Goal: Task Accomplishment & Management: Manage account settings

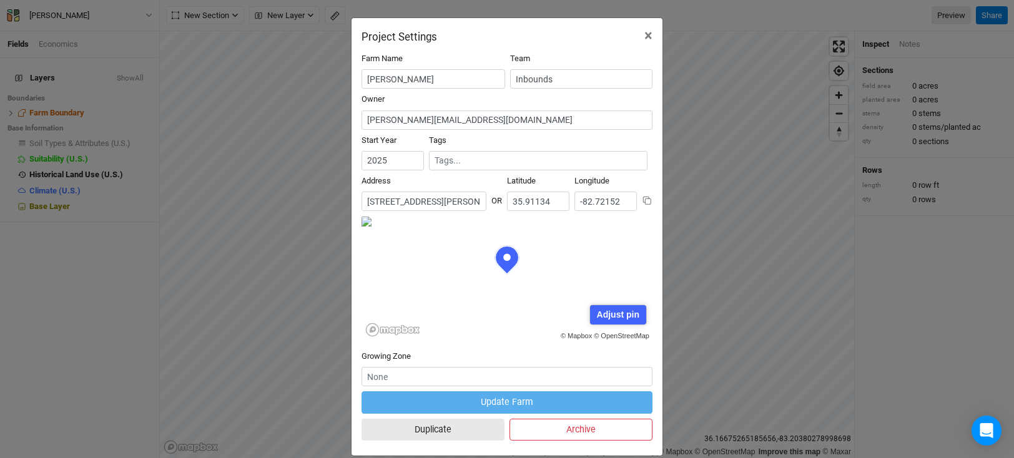
scroll to position [62, 145]
click at [451, 202] on input "260 Ramsey Chandler Road, Marshall, North Carolina 28753, United States" at bounding box center [423, 201] width 125 height 19
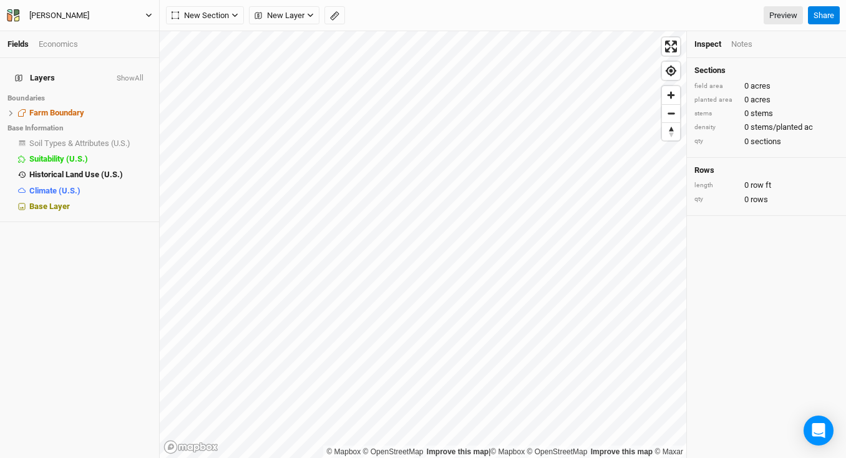
click at [61, 16] on div "Kevin Vandiver" at bounding box center [59, 15] width 60 height 12
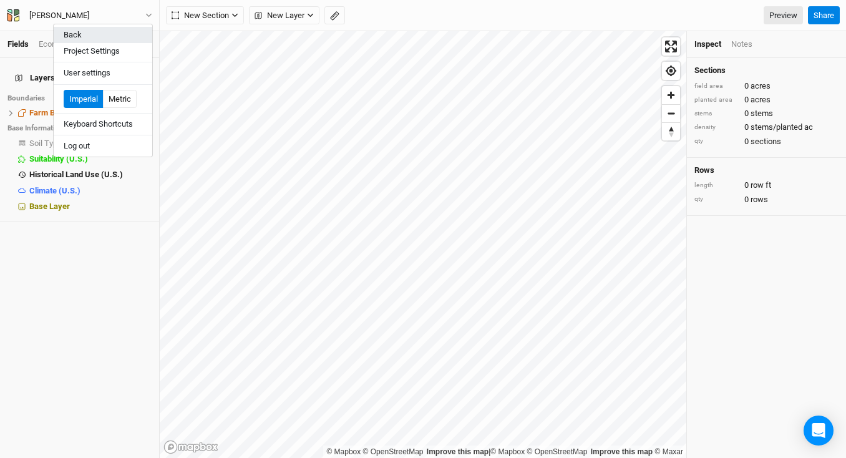
click at [79, 32] on button "Back" at bounding box center [103, 35] width 99 height 16
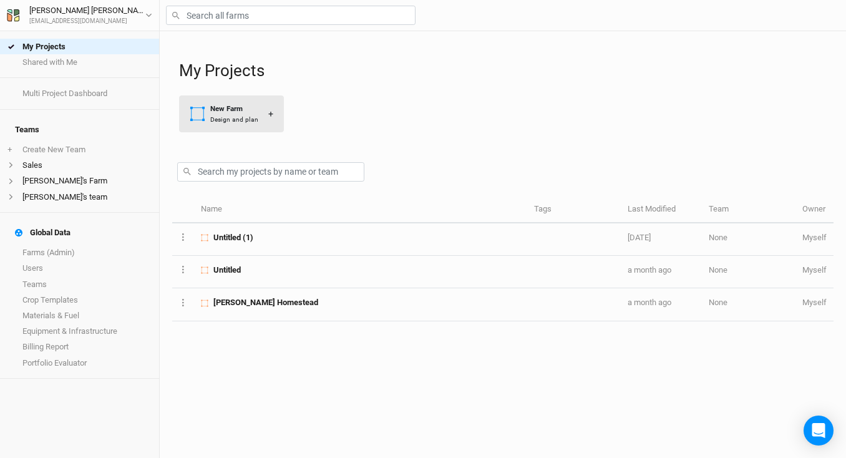
click at [233, 112] on div "New Farm" at bounding box center [234, 109] width 48 height 11
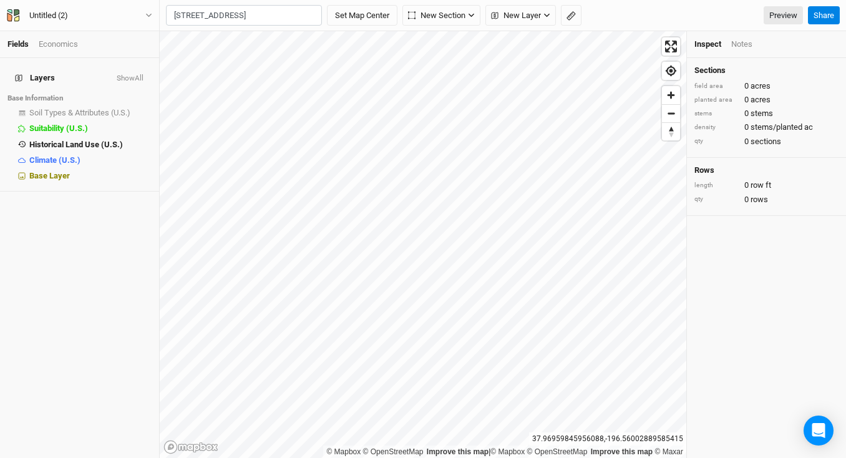
scroll to position [0, 8]
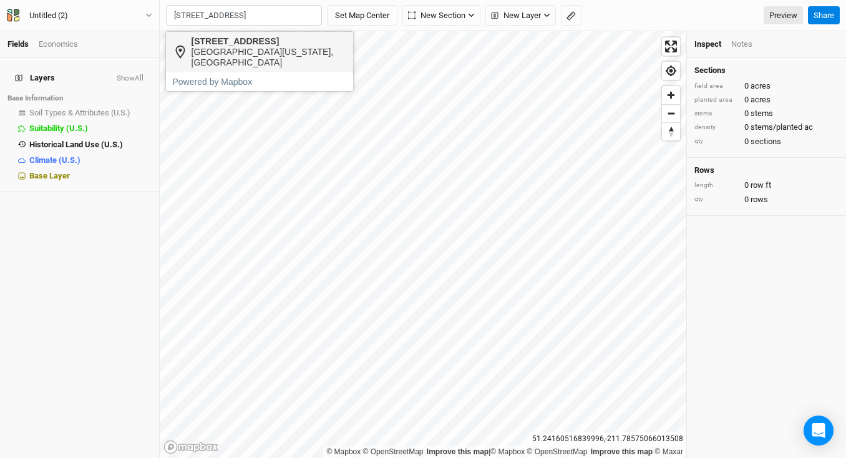
click at [270, 53] on div "Berrien Center, Michigan 49102, United States" at bounding box center [269, 57] width 155 height 21
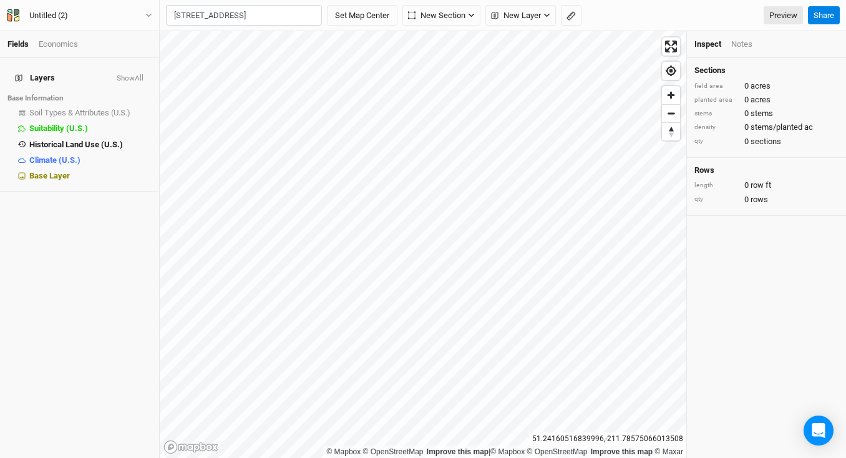
type input "7850 Lake Road, Berrien Center, Michigan 49102, United States"
click at [64, 17] on div "Untitled (2)" at bounding box center [48, 15] width 39 height 12
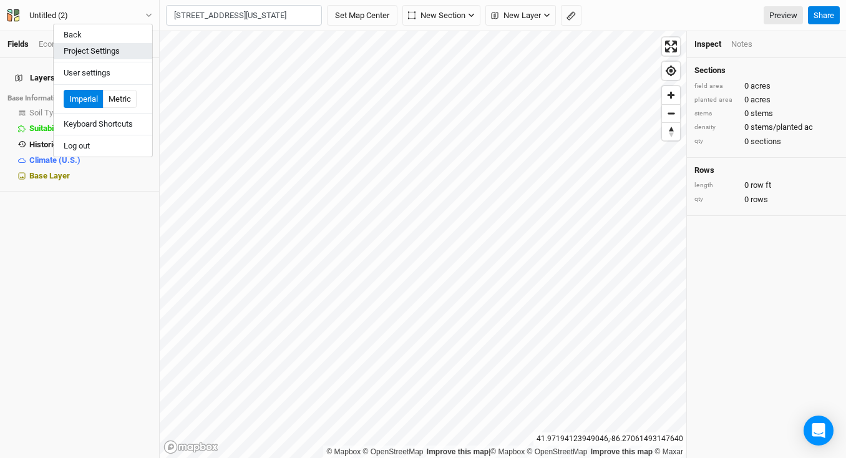
click at [105, 52] on button "Project Settings" at bounding box center [103, 51] width 99 height 16
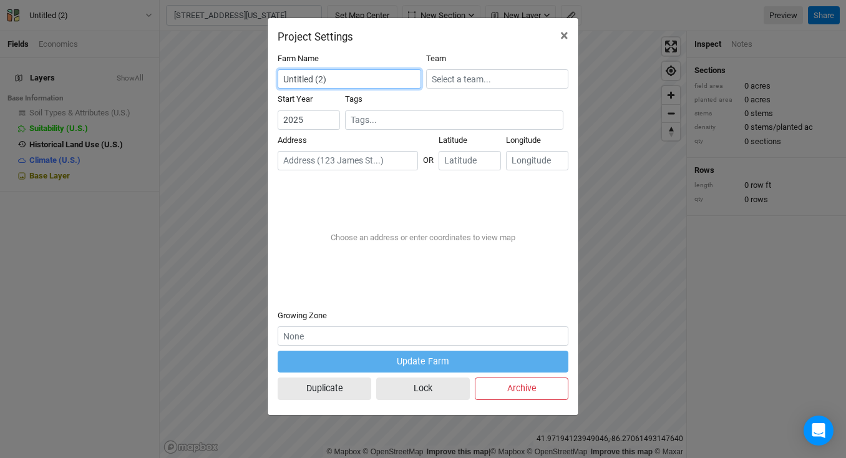
click at [345, 83] on input "Untitled (2)" at bounding box center [350, 78] width 144 height 19
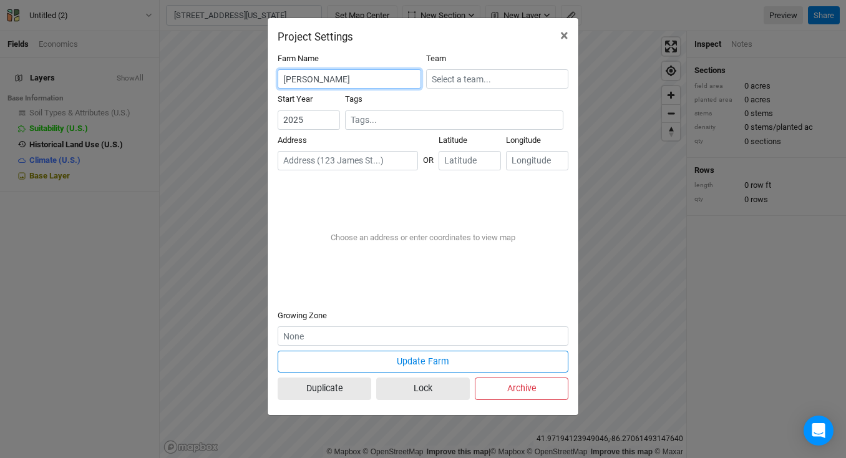
type input "Joel Layman"
click at [387, 163] on input "text" at bounding box center [348, 160] width 140 height 19
paste input "7850 Lake Road Berrien Center, MI 49102"
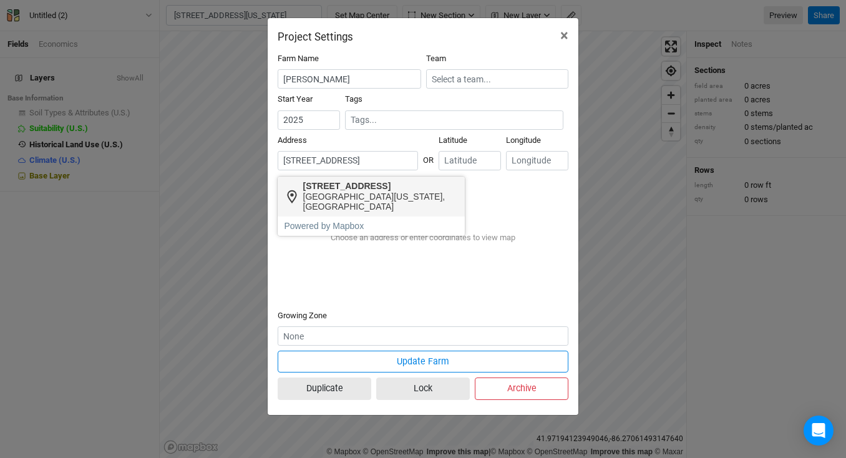
click at [406, 192] on div "Berrien Center, Michigan 49102, United States" at bounding box center [380, 202] width 155 height 21
type input "7850 Lake Road, Berrien Center, Michigan 49102, United States"
type input "41.967053"
type input "-86.2676"
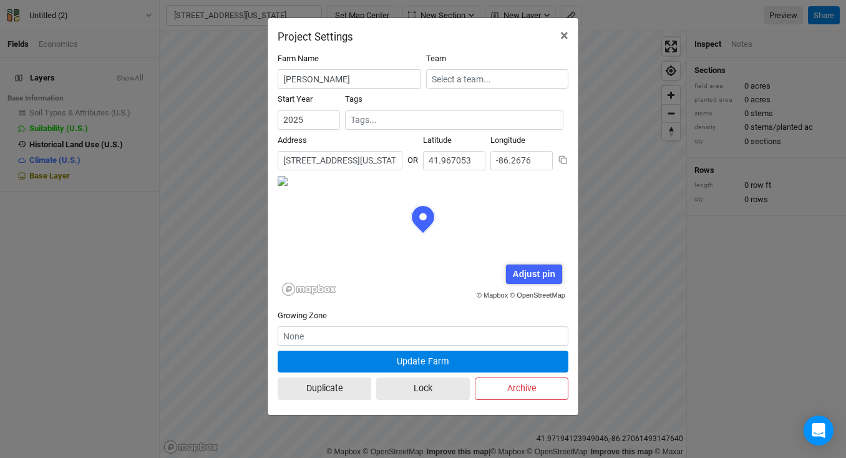
scroll to position [62, 145]
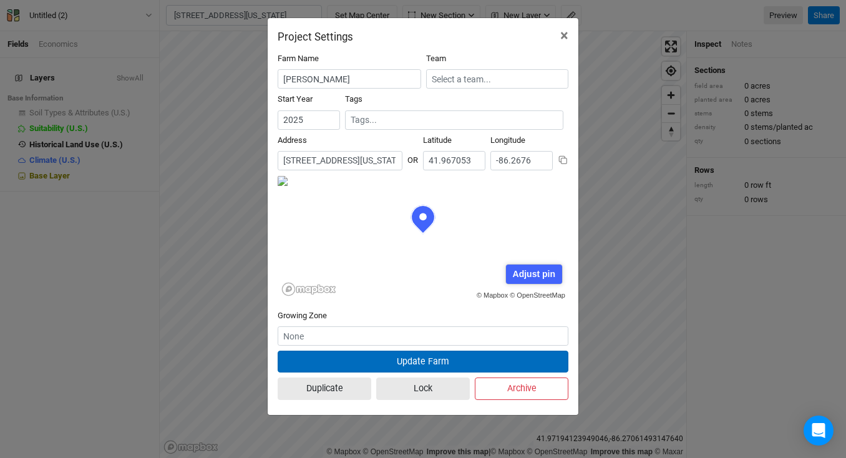
click at [435, 357] on button "Update Farm" at bounding box center [423, 362] width 291 height 22
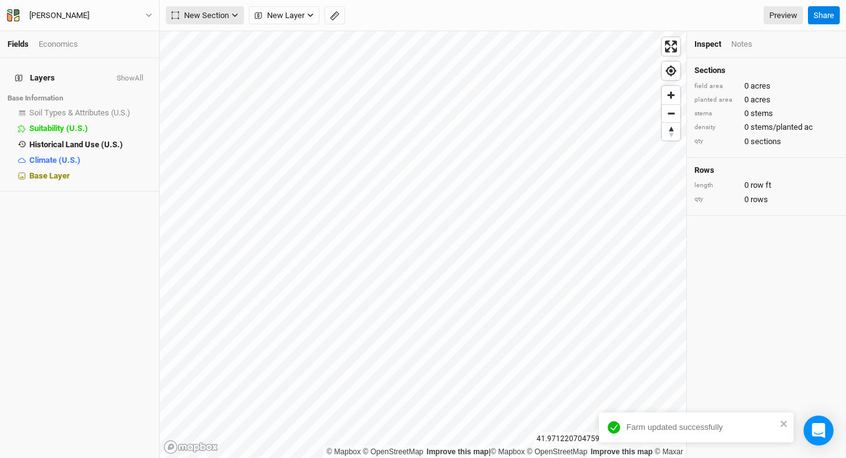
click at [225, 11] on span "New Section" at bounding box center [200, 15] width 57 height 12
click at [304, 17] on span "New Layer" at bounding box center [280, 15] width 50 height 12
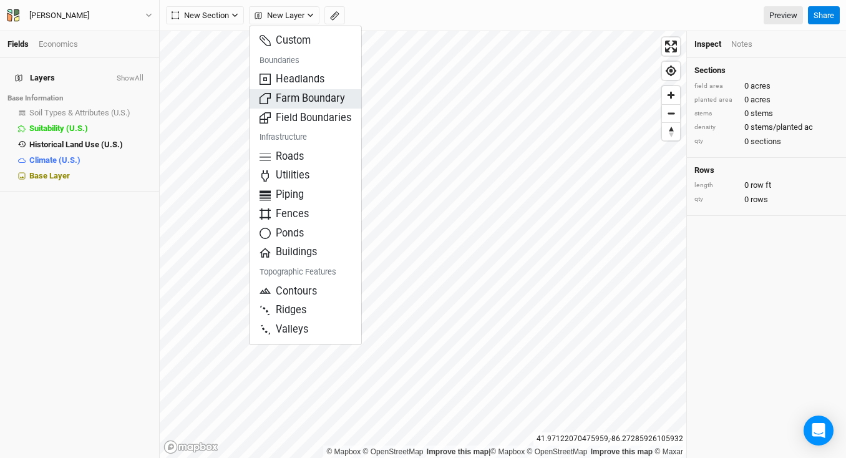
click at [321, 94] on span "Farm Boundary" at bounding box center [303, 99] width 86 height 14
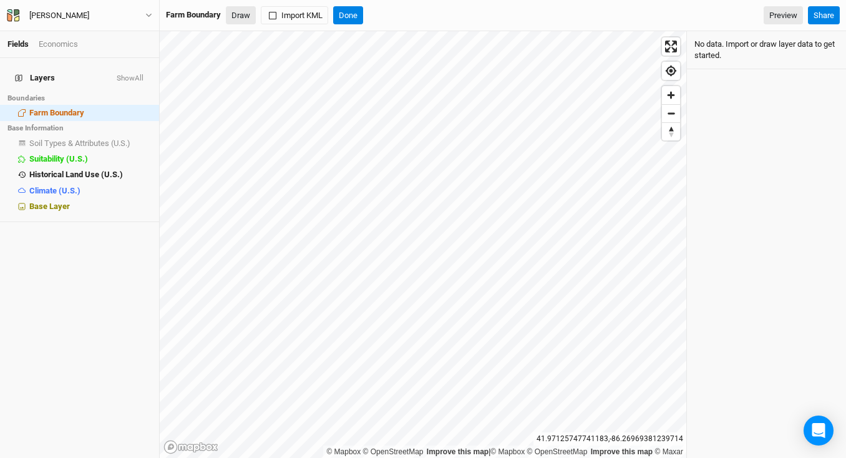
click at [248, 14] on button "Draw" at bounding box center [241, 15] width 30 height 19
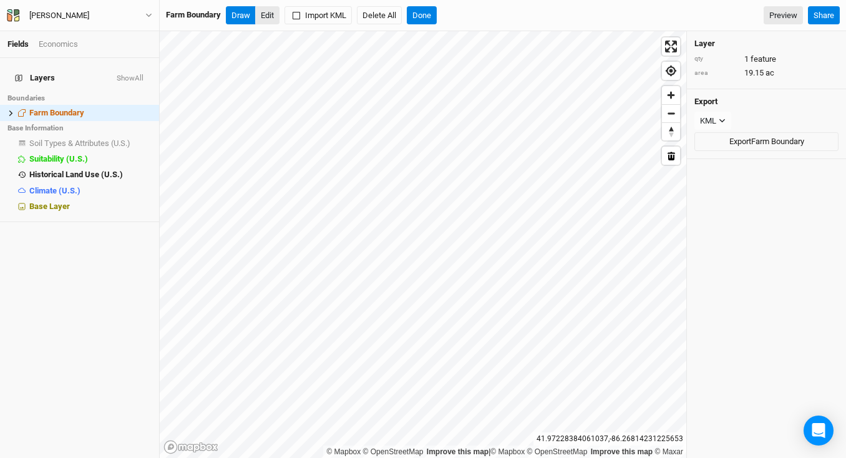
click at [270, 21] on button "Edit" at bounding box center [267, 15] width 24 height 19
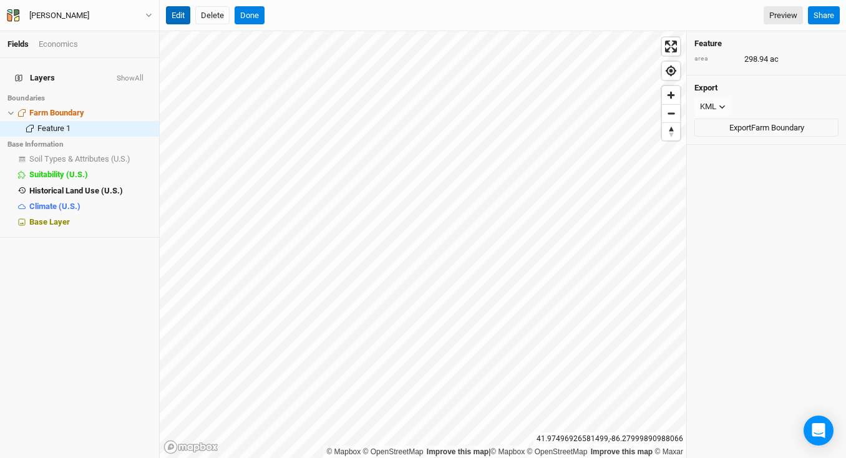
click at [177, 18] on button "Edit" at bounding box center [178, 15] width 24 height 19
click at [213, 14] on button "Delete" at bounding box center [212, 15] width 34 height 19
click at [387, 14] on button "Confirm" at bounding box center [378, 15] width 39 height 19
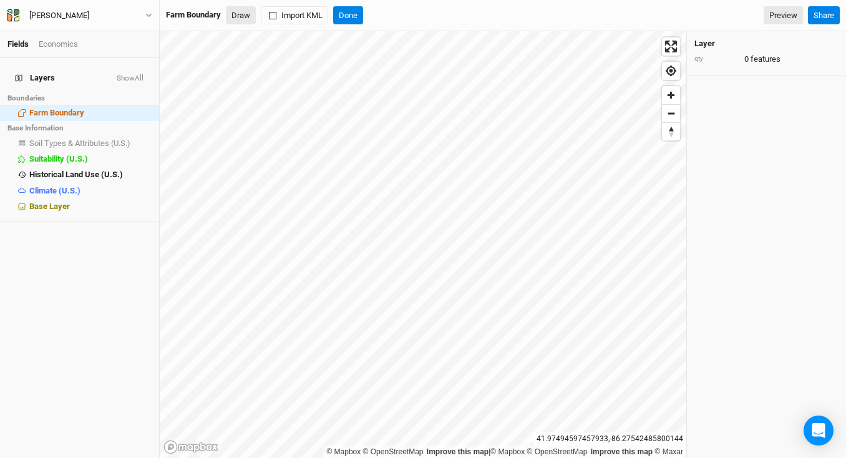
click at [236, 19] on button "Draw" at bounding box center [241, 15] width 30 height 19
click at [298, 12] on button "Import KML" at bounding box center [294, 15] width 67 height 19
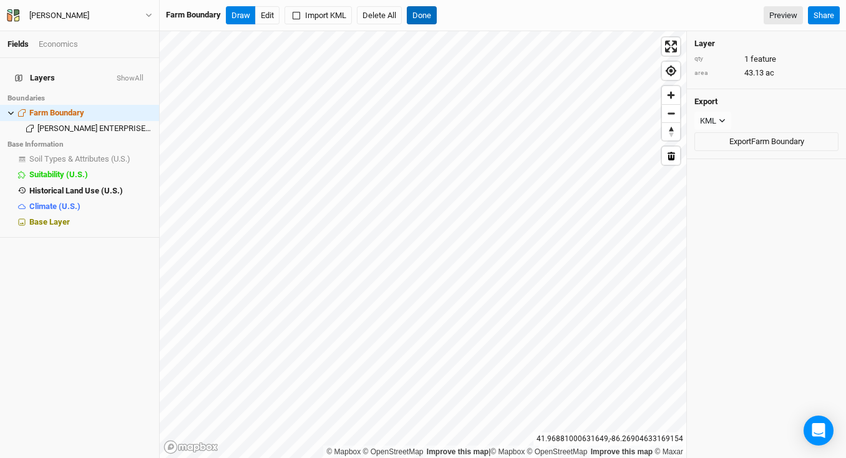
click at [428, 16] on button "Done" at bounding box center [422, 15] width 30 height 19
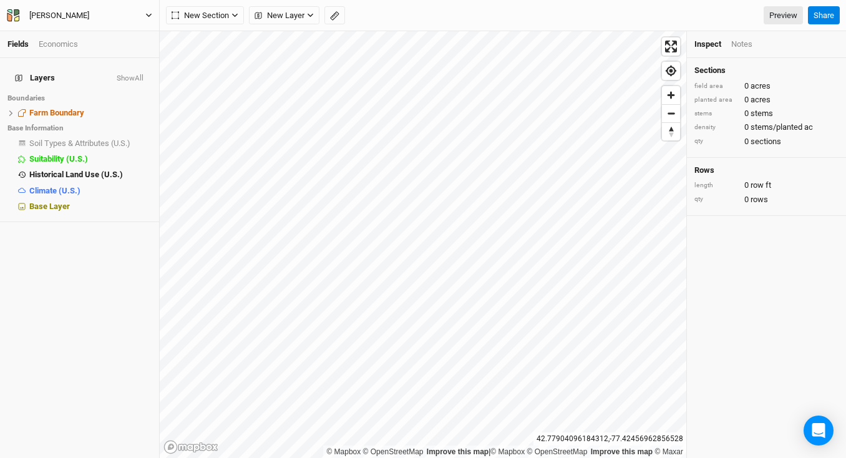
click at [54, 16] on div "[PERSON_NAME]" at bounding box center [59, 15] width 60 height 12
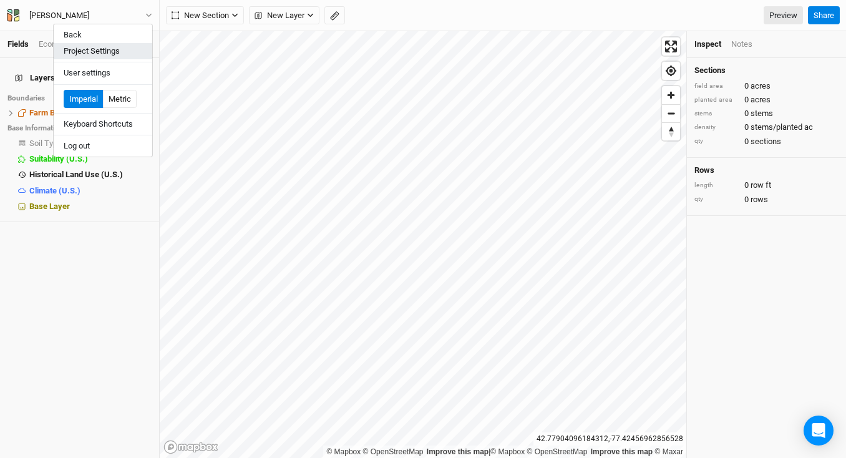
click at [82, 49] on button "Project Settings" at bounding box center [103, 51] width 99 height 16
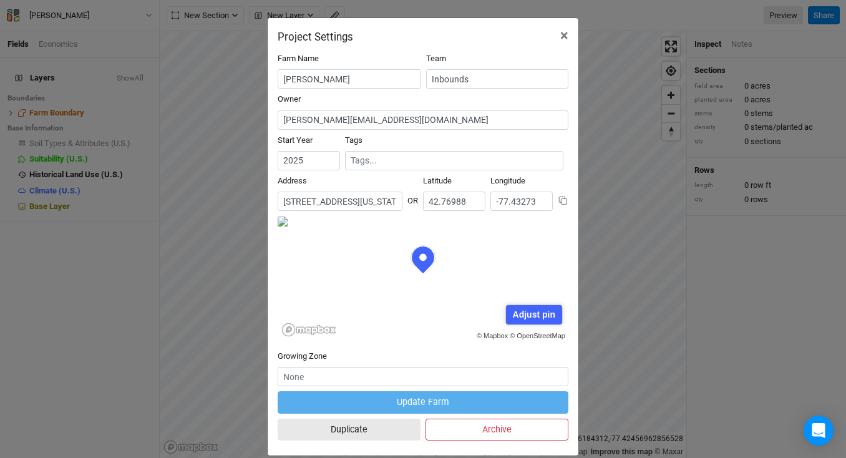
scroll to position [62, 145]
click at [295, 200] on input "[STREET_ADDRESS][US_STATE]" at bounding box center [340, 201] width 125 height 19
click at [553, 36] on button "×" at bounding box center [565, 35] width 28 height 35
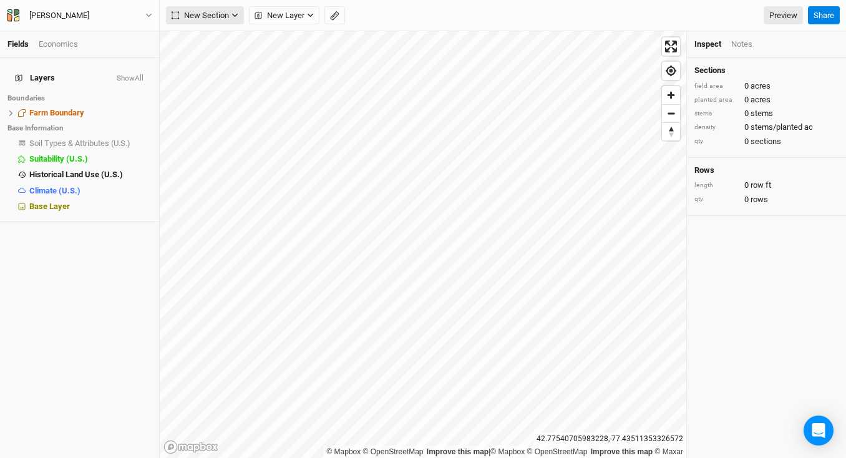
click at [233, 15] on icon "button" at bounding box center [235, 16] width 6 height 4
click at [310, 19] on button "New Layer" at bounding box center [284, 15] width 71 height 19
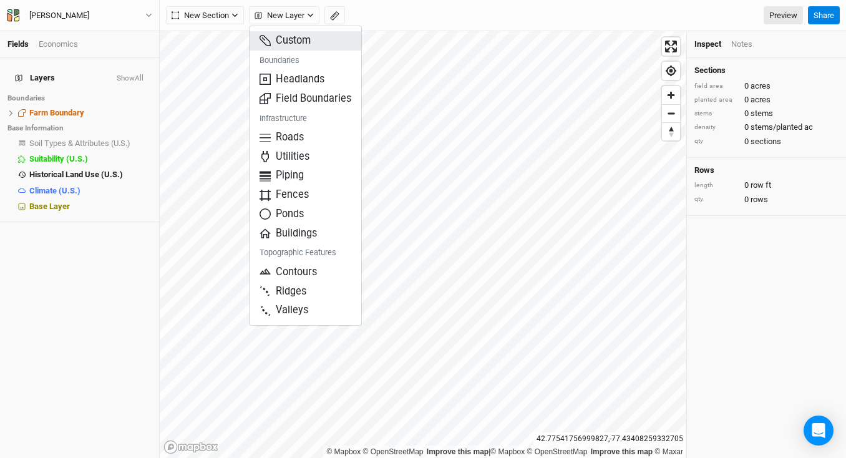
click at [311, 35] on button "Custom" at bounding box center [306, 40] width 112 height 19
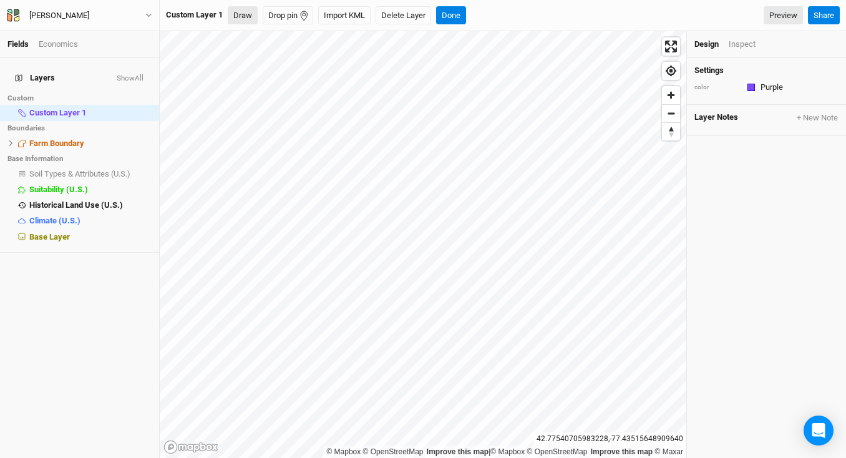
click at [243, 16] on button "Draw" at bounding box center [243, 15] width 30 height 19
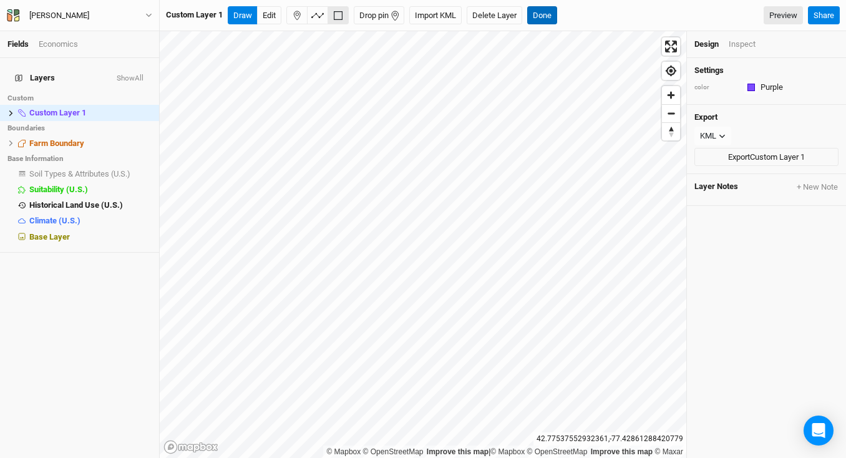
click at [546, 16] on button "Done" at bounding box center [542, 15] width 30 height 19
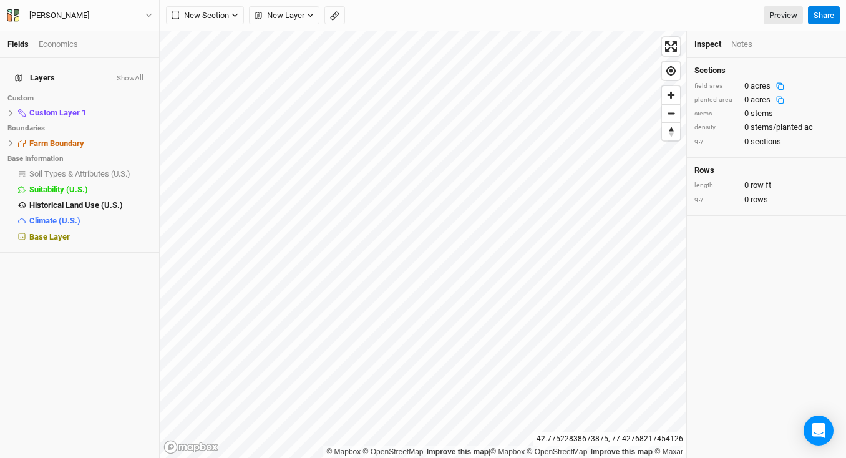
click at [745, 44] on div "Notes" at bounding box center [742, 44] width 21 height 11
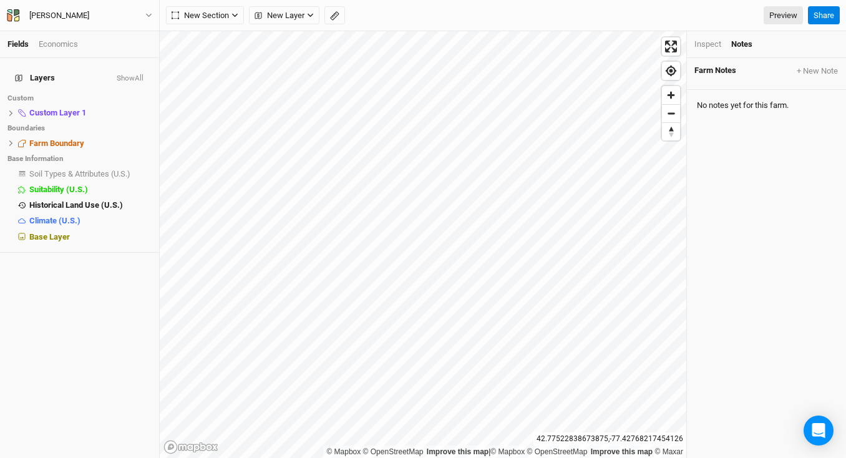
click at [712, 44] on div "Inspect" at bounding box center [708, 44] width 27 height 11
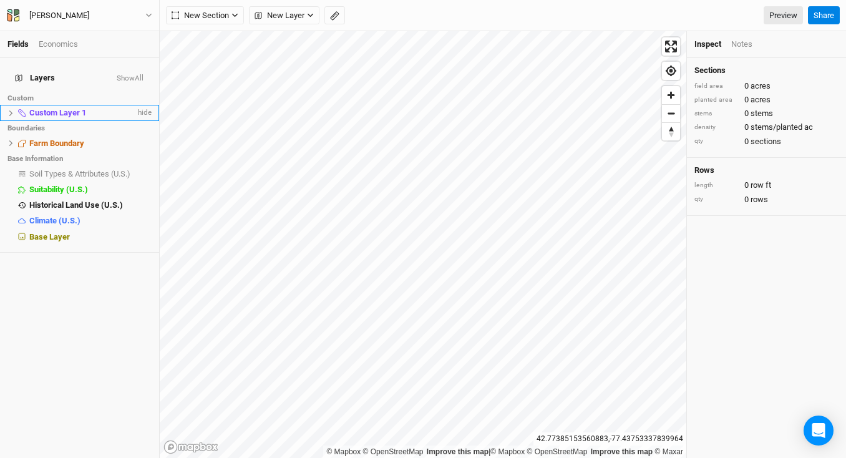
click at [54, 108] on span "Custom Layer 1" at bounding box center [57, 112] width 57 height 9
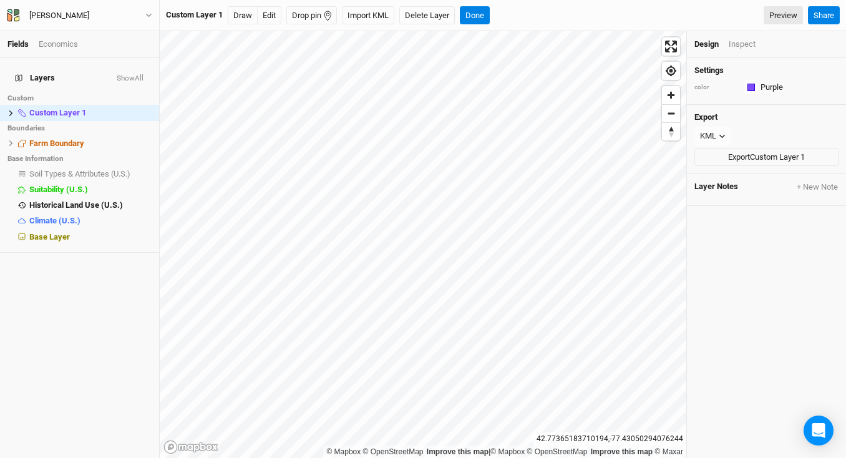
click at [743, 48] on div "Inspect" at bounding box center [742, 44] width 27 height 11
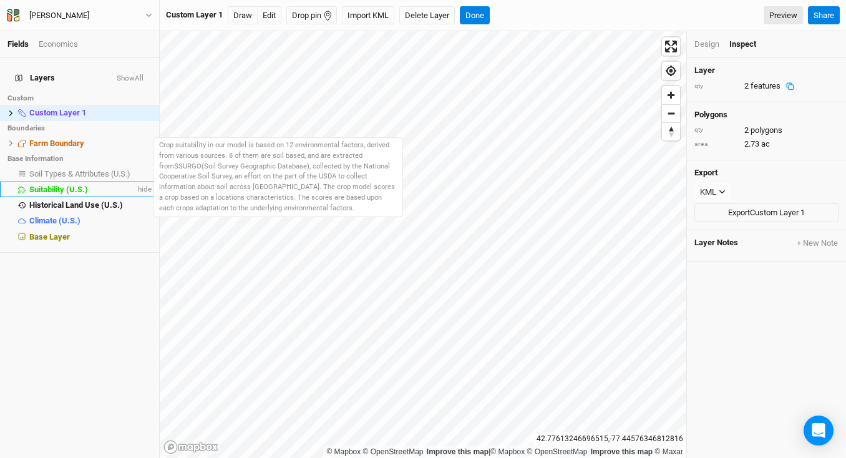
click at [67, 185] on span "Suitability (U.S.)" at bounding box center [58, 189] width 59 height 9
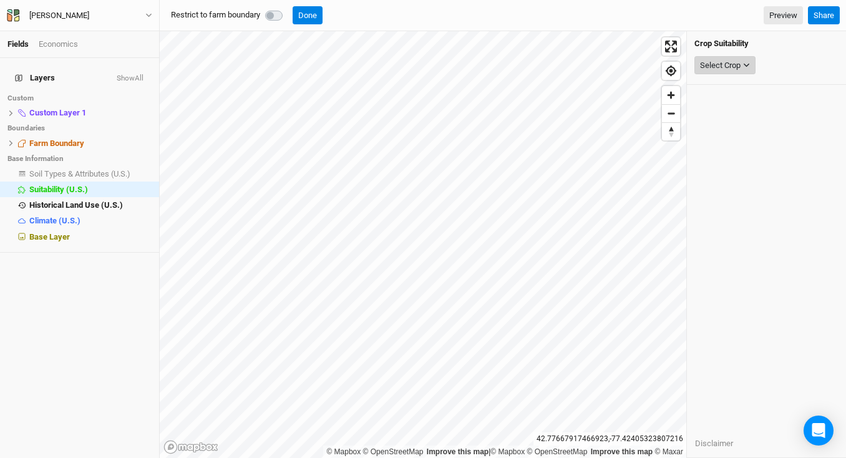
click at [748, 69] on button "Select Crop" at bounding box center [725, 65] width 61 height 19
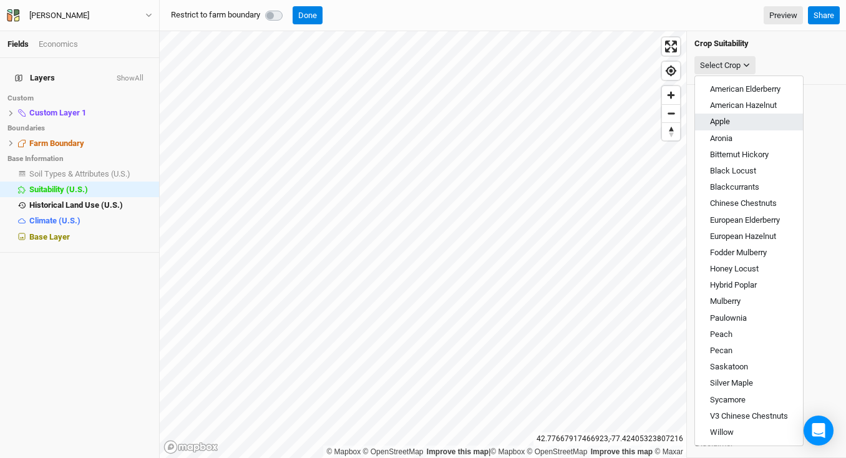
click at [755, 122] on button "Apple" at bounding box center [749, 122] width 108 height 16
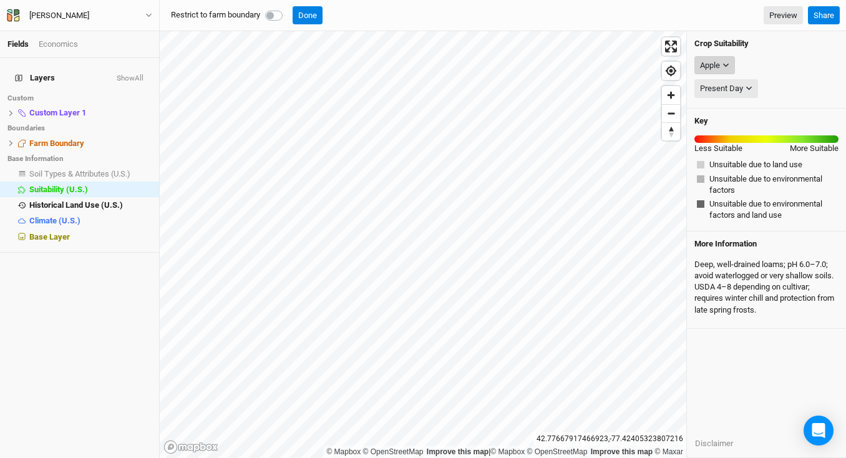
click at [727, 65] on icon "button" at bounding box center [727, 66] width 6 height 4
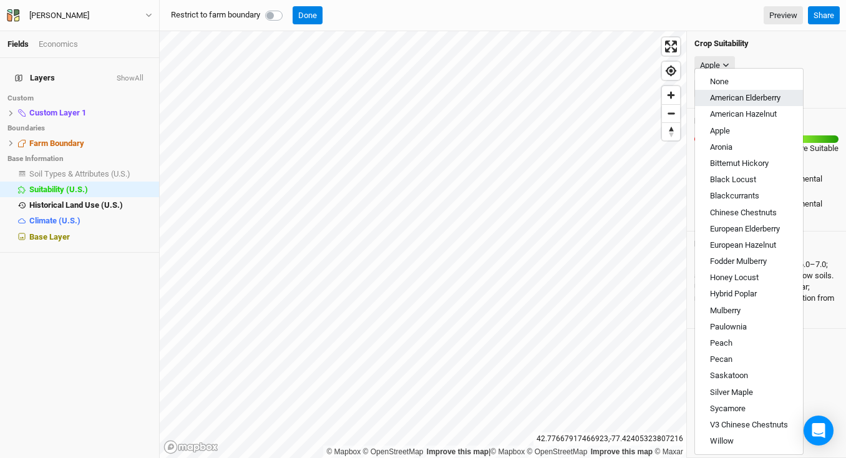
click at [738, 97] on span "American Elderberry" at bounding box center [745, 97] width 71 height 9
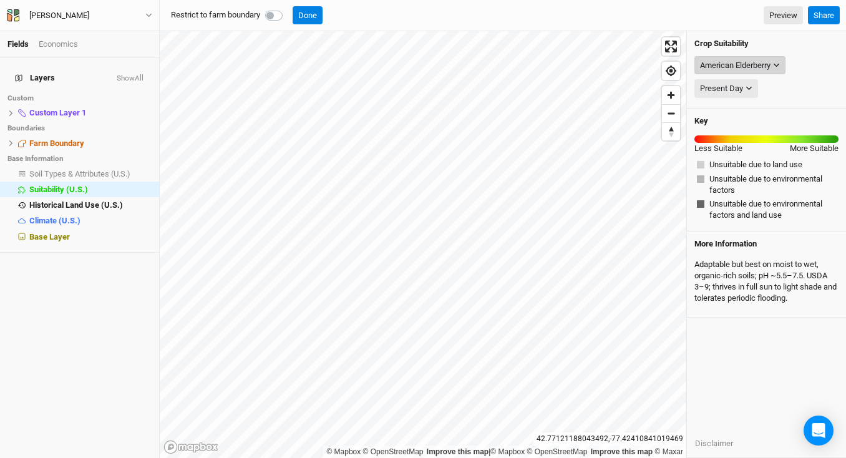
click at [771, 69] on div "American Elderberry" at bounding box center [735, 65] width 71 height 12
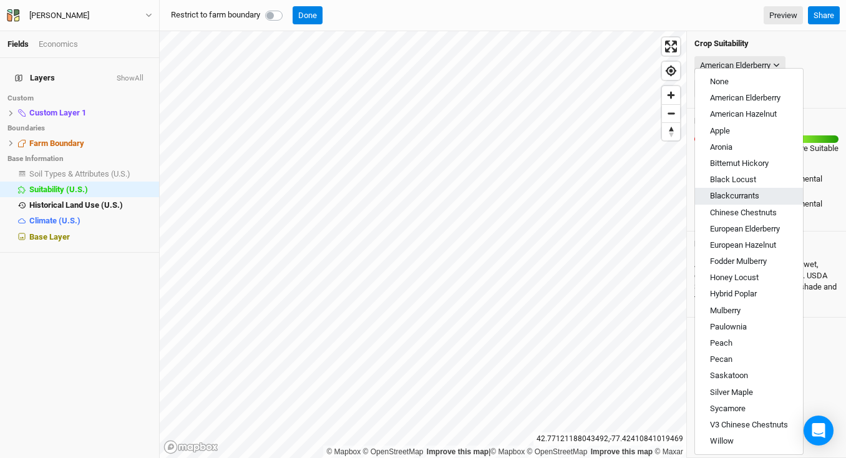
click at [721, 192] on span "Blackcurrants" at bounding box center [734, 195] width 49 height 9
